Goal: Task Accomplishment & Management: Use online tool/utility

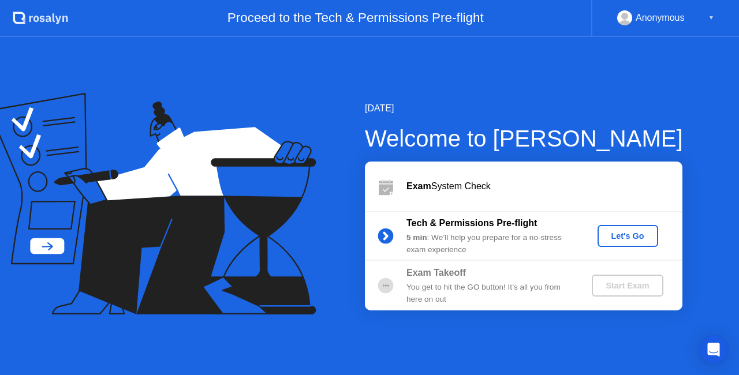
click at [620, 237] on div "Let's Go" at bounding box center [627, 236] width 51 height 9
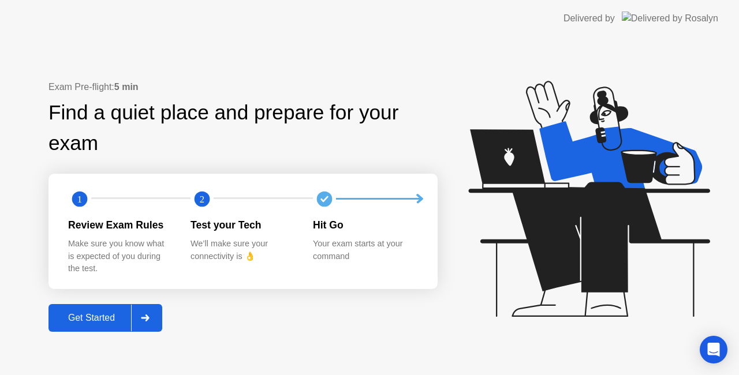
click at [109, 313] on div "Get Started" at bounding box center [91, 318] width 79 height 10
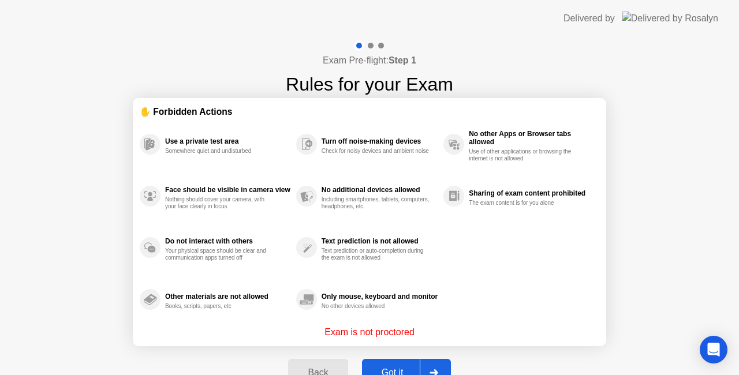
click at [408, 360] on button "Got it" at bounding box center [406, 373] width 89 height 28
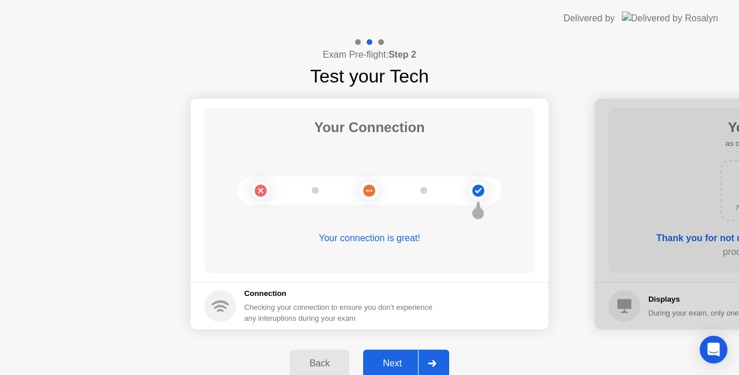
click at [402, 362] on div "Next" at bounding box center [392, 364] width 51 height 10
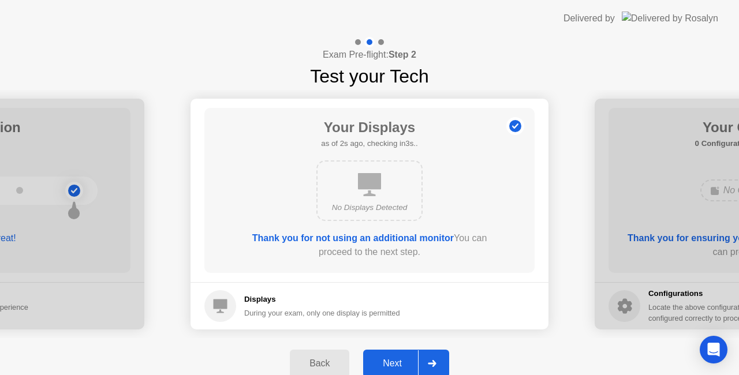
click at [402, 362] on div "Next" at bounding box center [392, 364] width 51 height 10
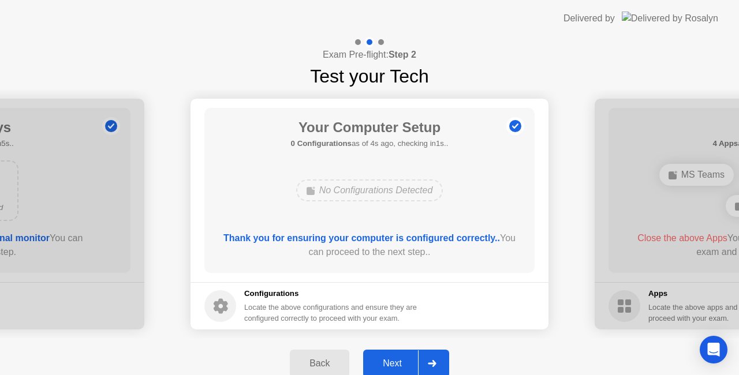
click at [402, 362] on div "Next" at bounding box center [392, 364] width 51 height 10
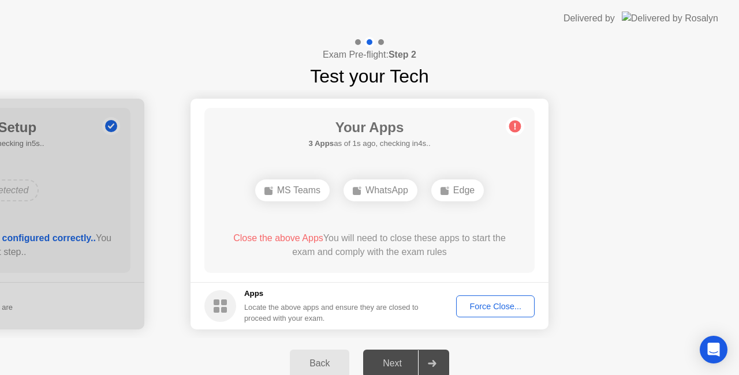
click at [500, 308] on div "Force Close..." at bounding box center [495, 306] width 70 height 9
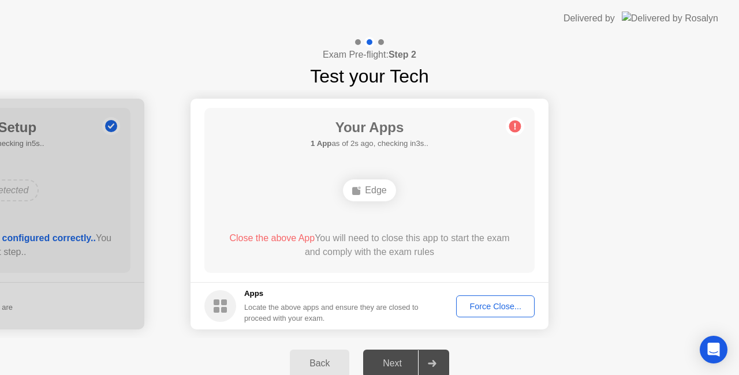
click at [492, 308] on div "Force Close..." at bounding box center [495, 306] width 70 height 9
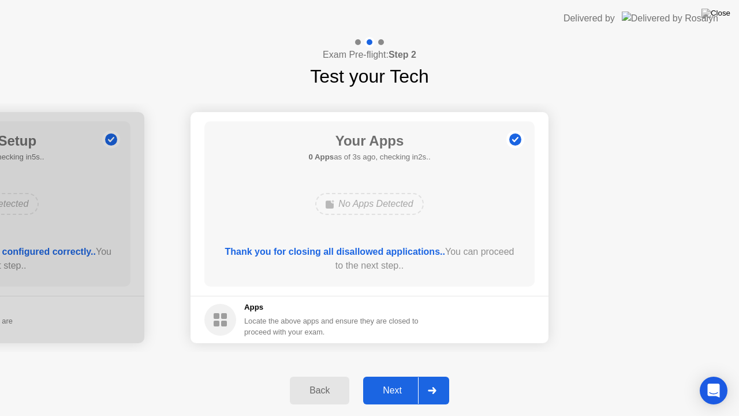
click at [401, 375] on div "Next" at bounding box center [392, 390] width 51 height 10
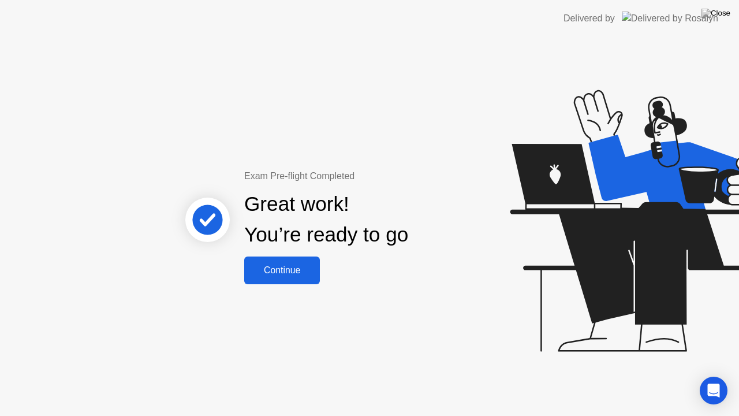
click at [299, 267] on div "Continue" at bounding box center [282, 270] width 69 height 10
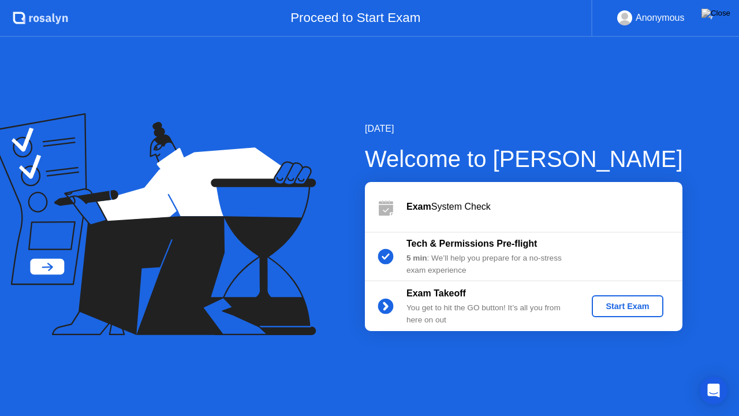
click at [630, 303] on div "Start Exam" at bounding box center [628, 305] width 62 height 9
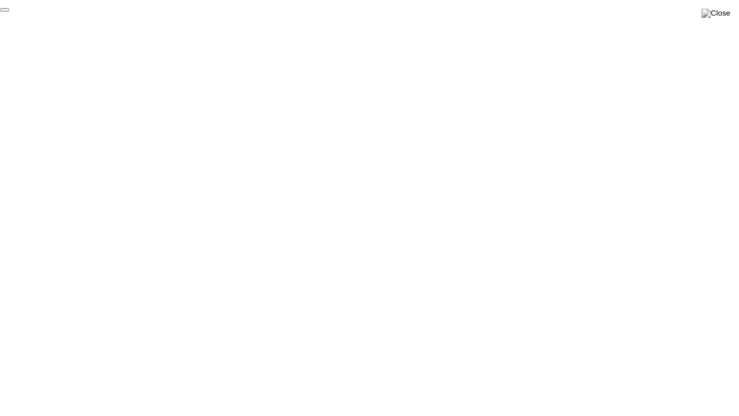
click div "End Proctoring Session"
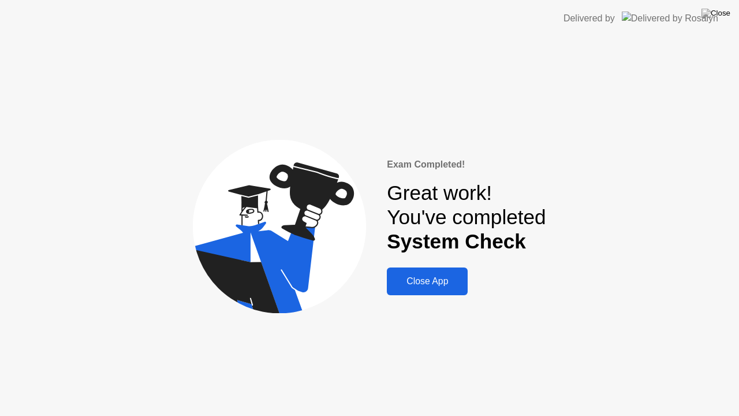
click at [653, 127] on div "Exam Completed! Great work! You've completed System Check Close App" at bounding box center [369, 226] width 739 height 379
click at [444, 281] on div "Close App" at bounding box center [427, 281] width 74 height 10
